Goal: Consume media (video, audio)

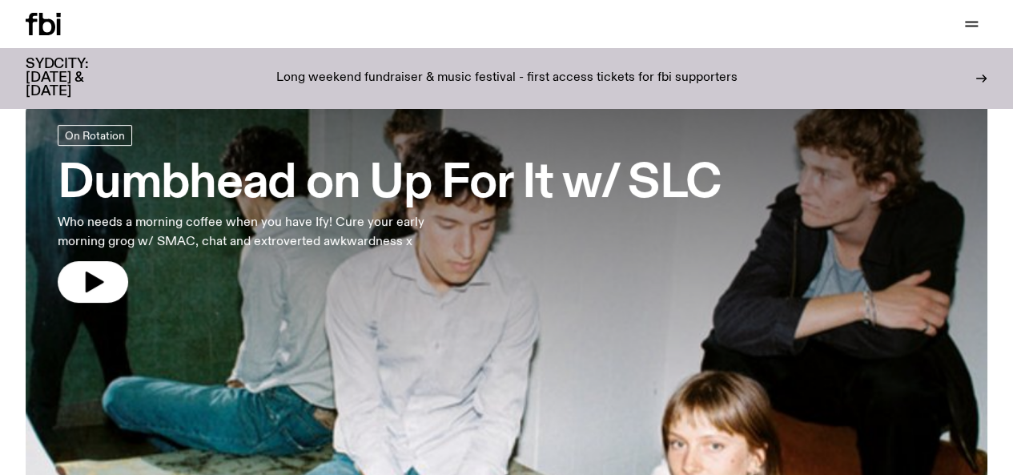
scroll to position [99, 0]
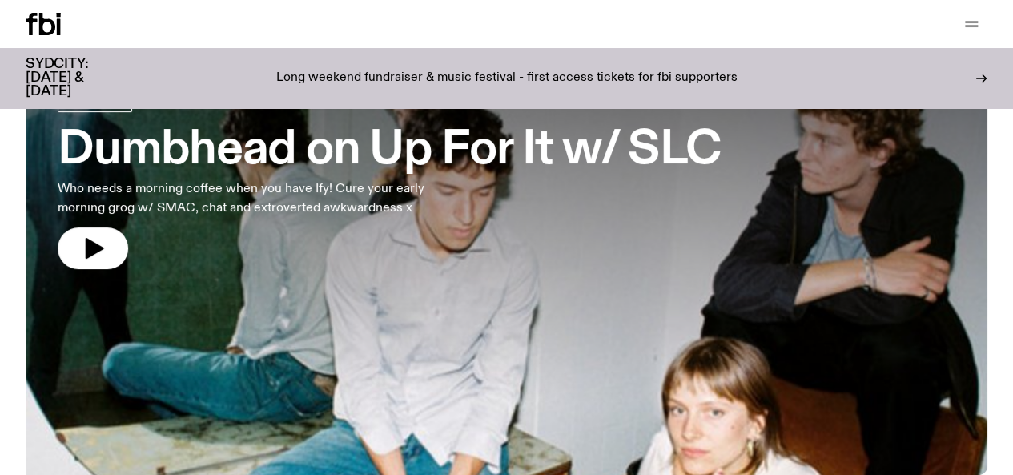
click at [215, 148] on h3 "Dumbhead on Up For It w/ SLC" at bounding box center [389, 150] width 662 height 45
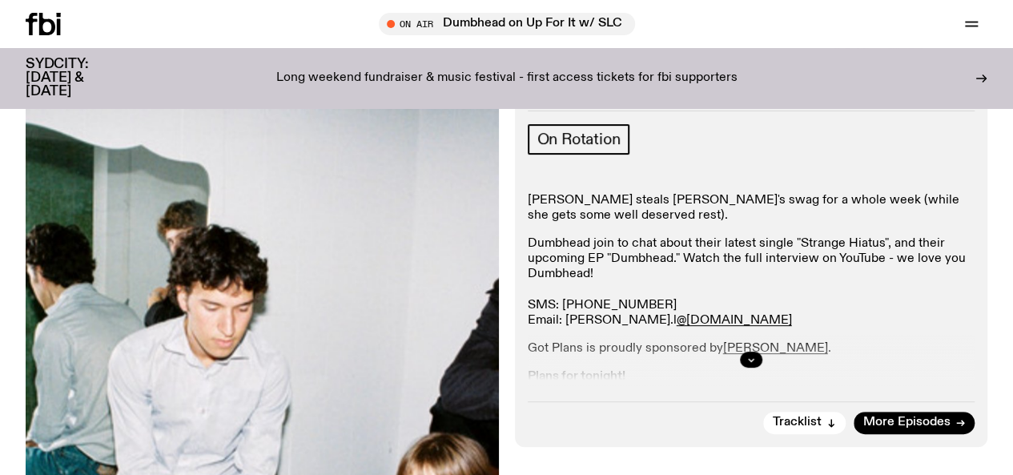
scroll to position [239, 0]
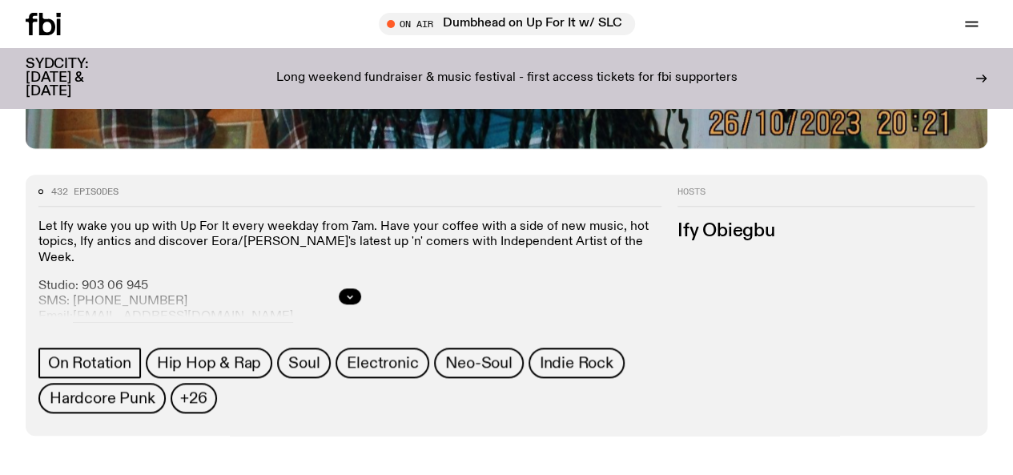
scroll to position [601, 0]
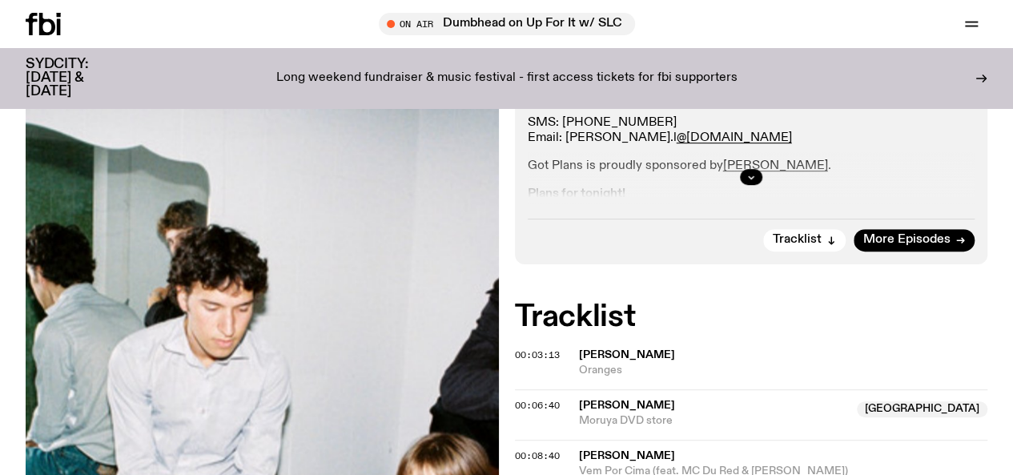
scroll to position [390, 0]
click at [756, 186] on button "button" at bounding box center [751, 178] width 22 height 16
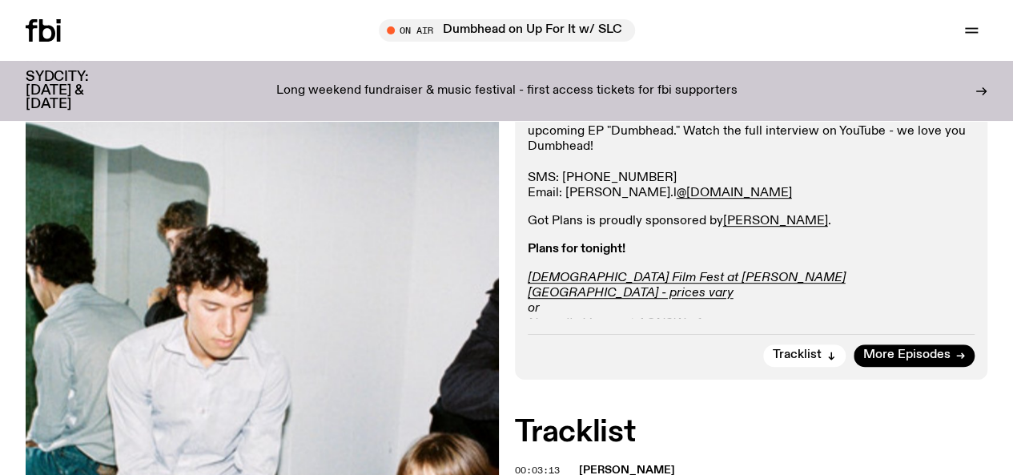
scroll to position [0, 0]
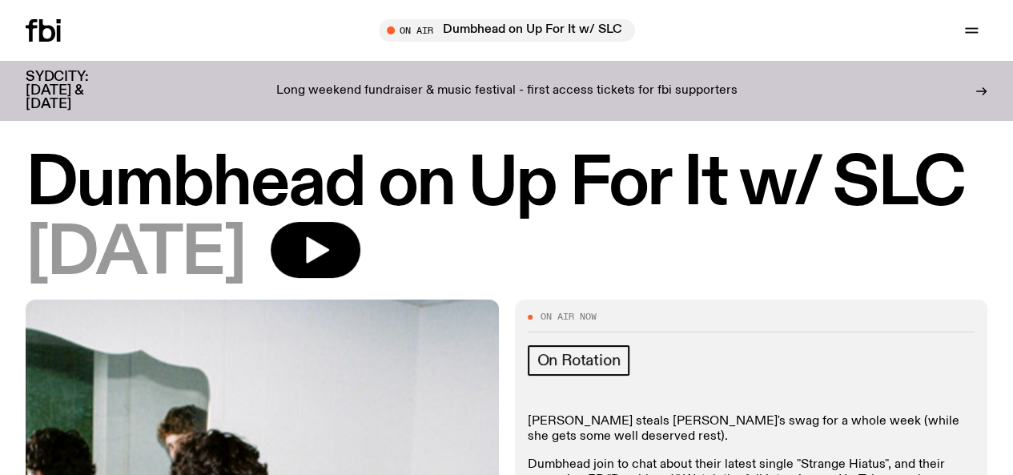
click at [47, 31] on icon at bounding box center [47, 30] width 16 height 22
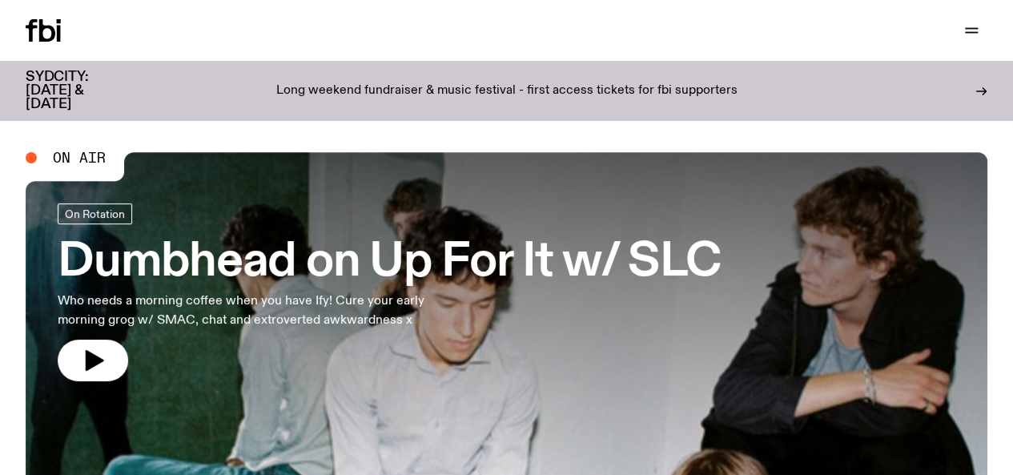
click at [43, 31] on icon at bounding box center [47, 30] width 16 height 22
